Goal: Task Accomplishment & Management: Manage account settings

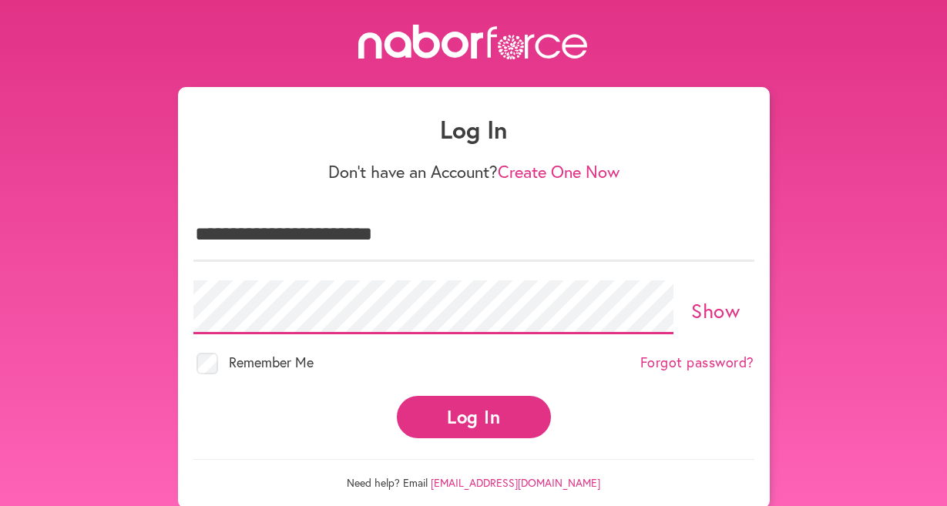
click at [473, 403] on button "Log In" at bounding box center [474, 417] width 154 height 42
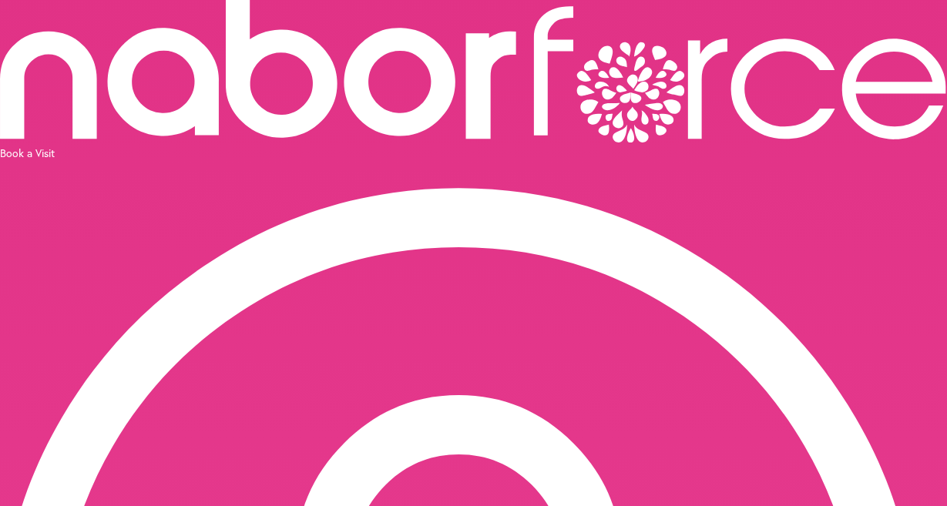
scroll to position [0, 47]
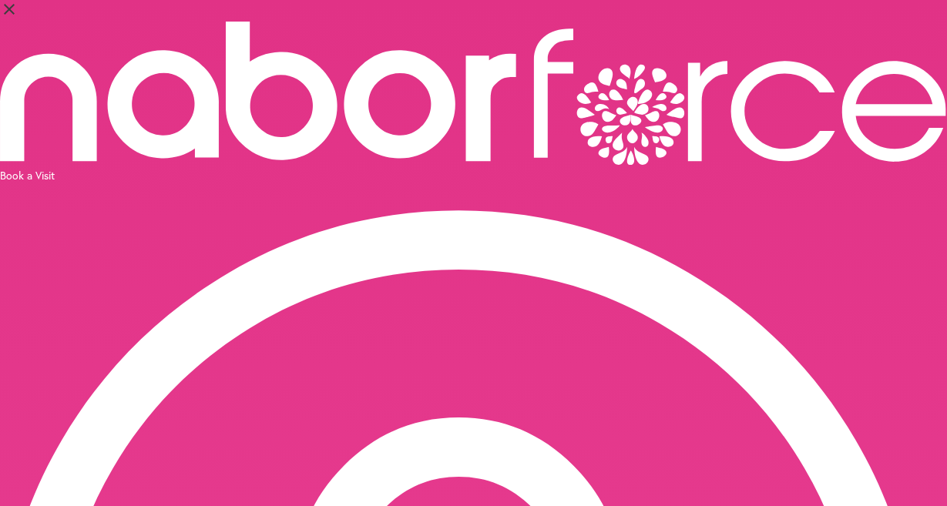
select select "*******"
select select "***"
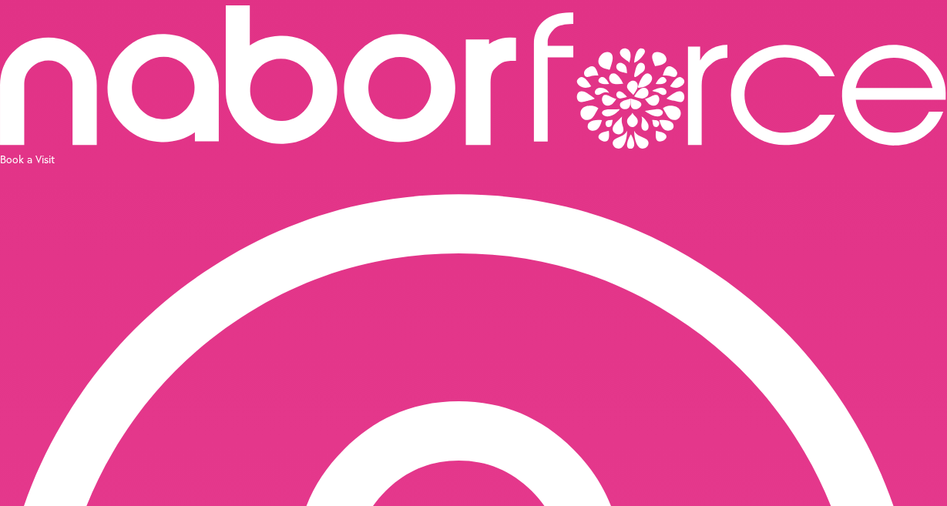
scroll to position [2, 0]
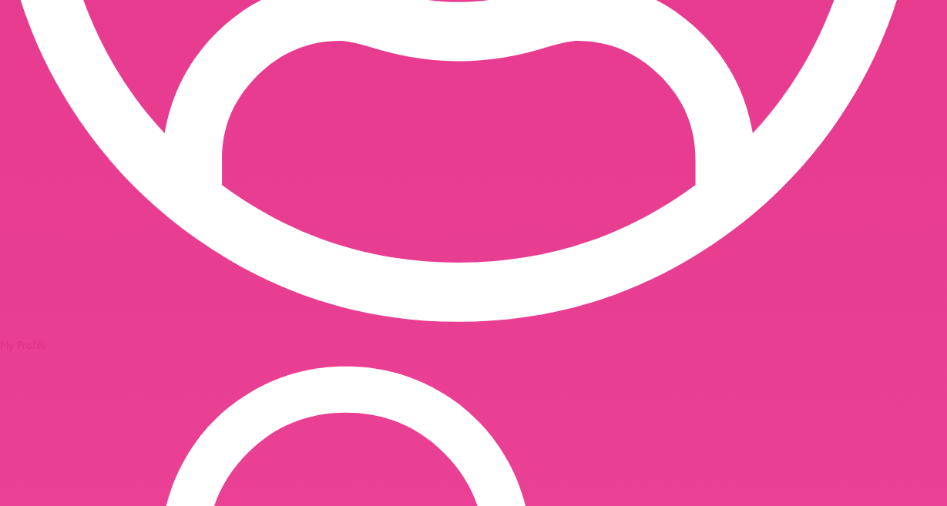
scroll to position [815, 0]
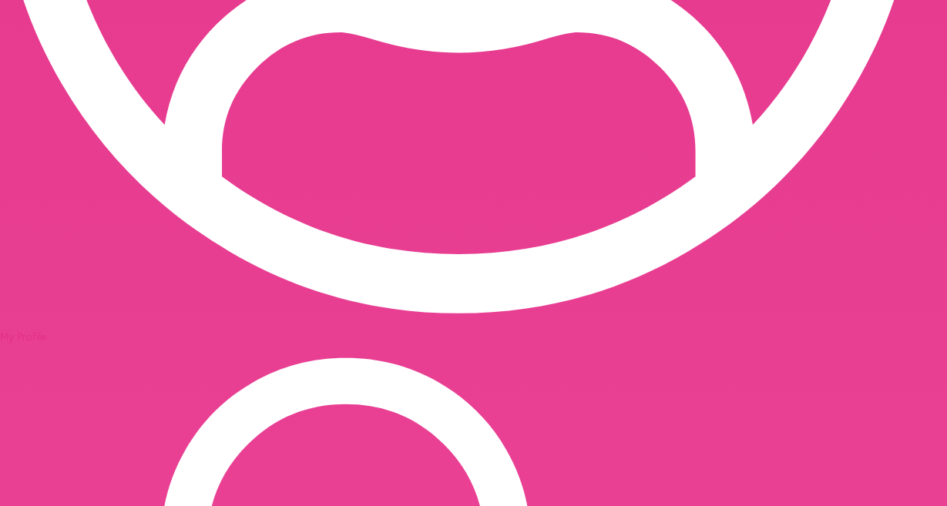
scroll to position [103, 0]
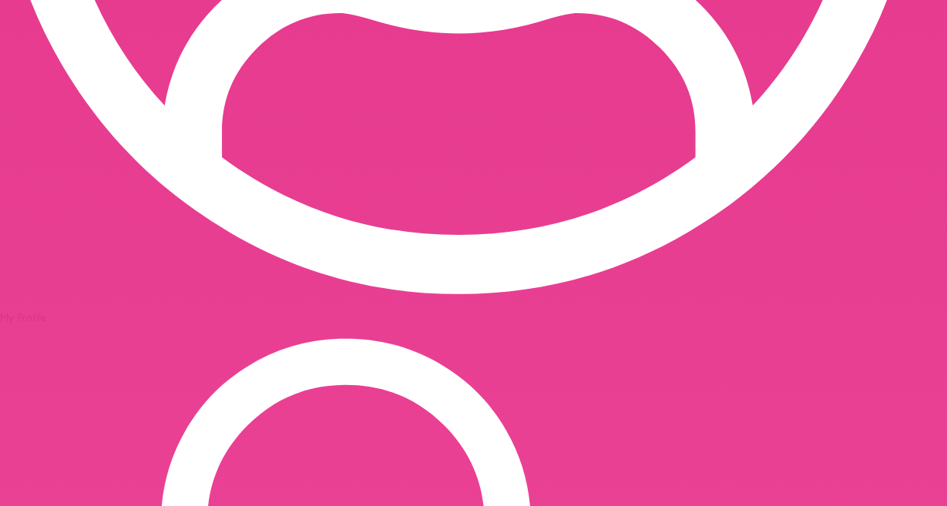
scroll to position [129, 0]
drag, startPoint x: 600, startPoint y: 371, endPoint x: 277, endPoint y: 257, distance: 343.4
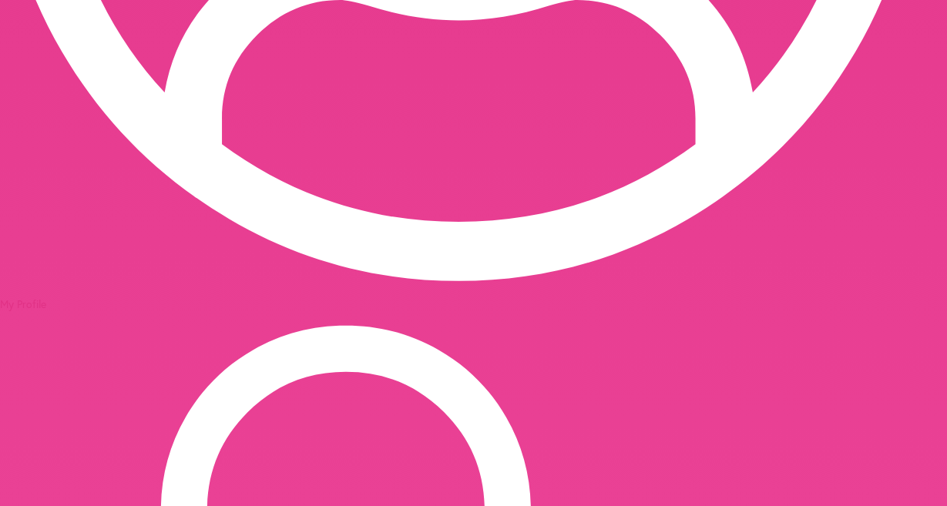
scroll to position [154, 0]
type textarea "**********"
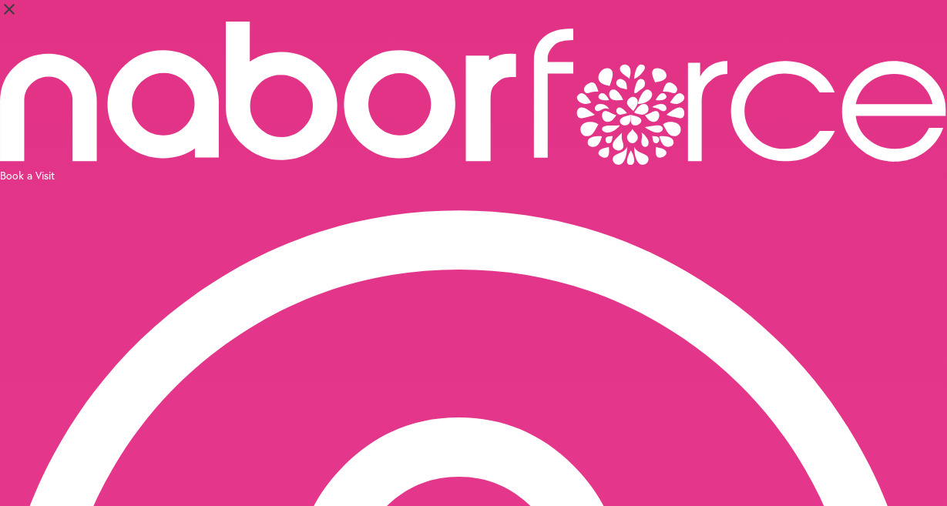
select select "*"
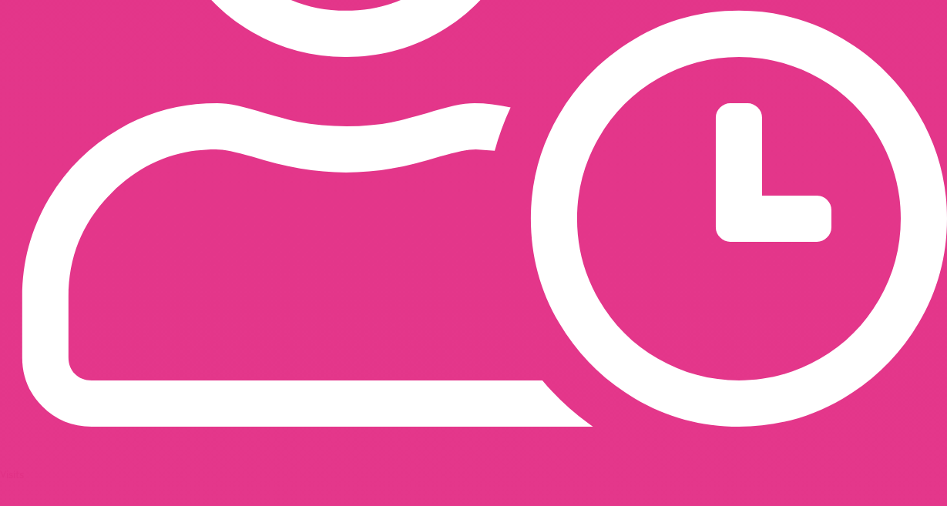
scroll to position [1485, 0]
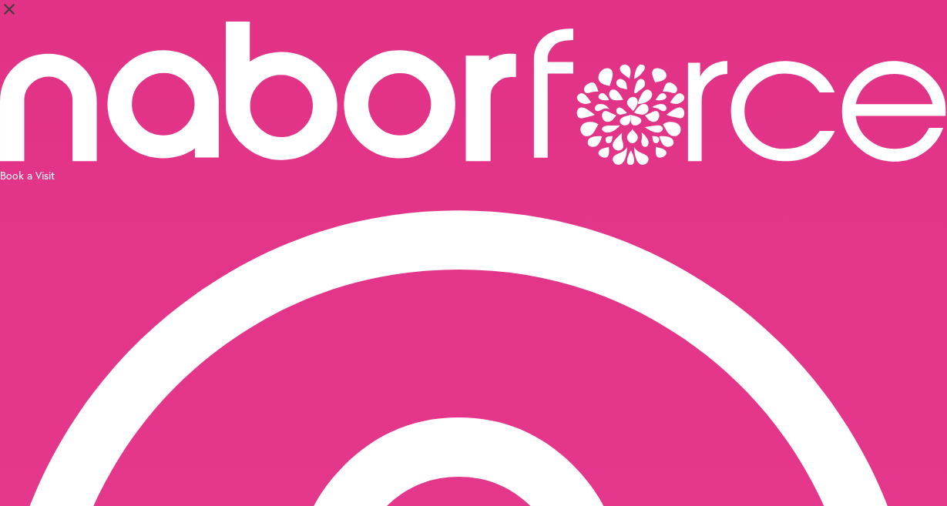
click at [834, 168] on div "Book a Visit" at bounding box center [473, 175] width 947 height 15
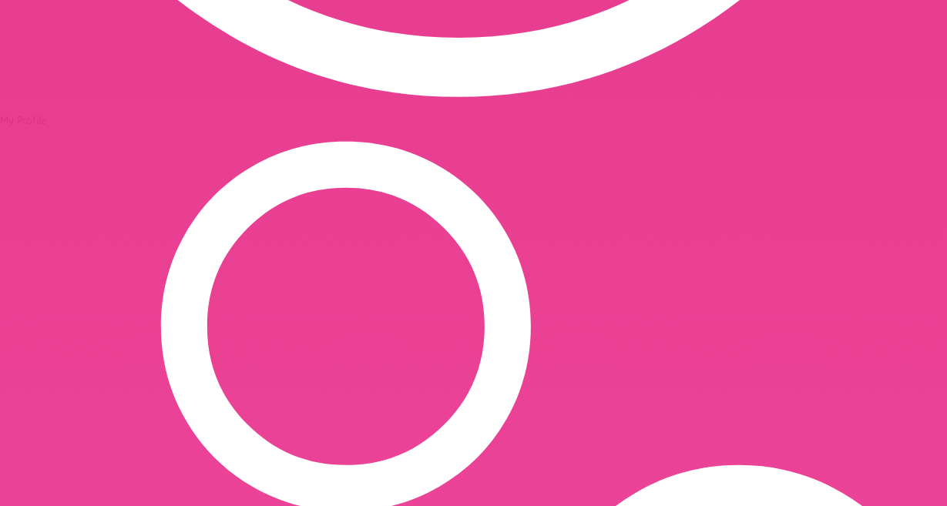
scroll to position [1030, 0]
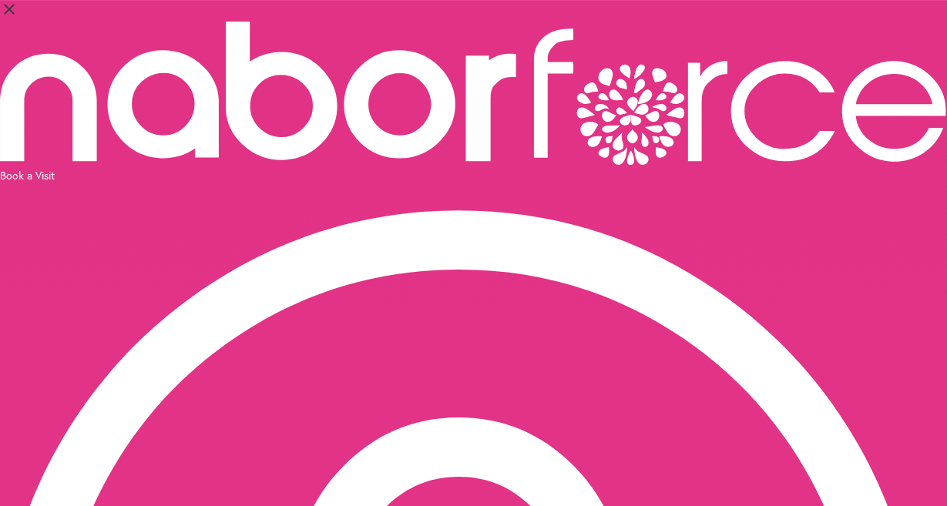
select select "*"
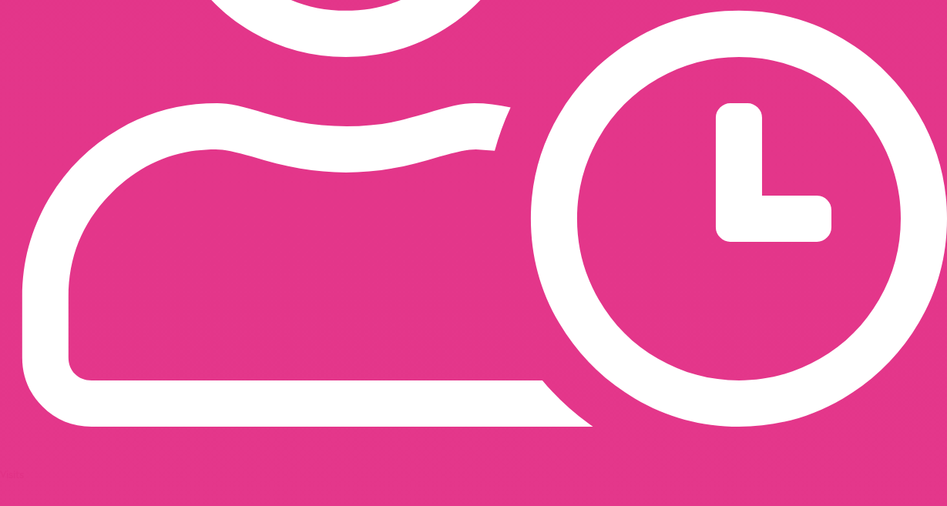
scroll to position [1485, 0]
